Goal: Task Accomplishment & Management: Use online tool/utility

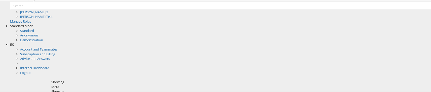
scroll to position [123, 0]
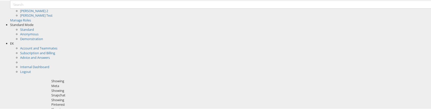
scroll to position [126, 0]
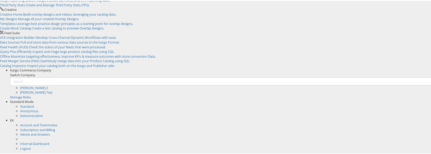
scroll to position [59, 0]
